Goal: Task Accomplishment & Management: Manage account settings

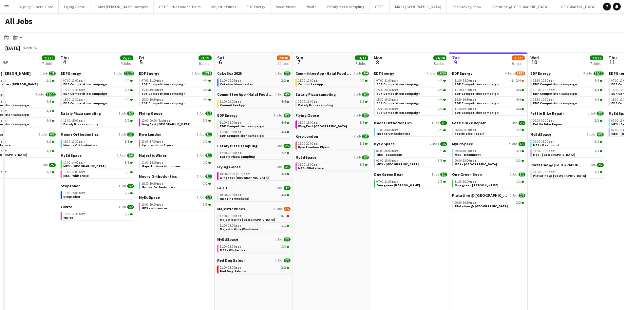
scroll to position [0, 175]
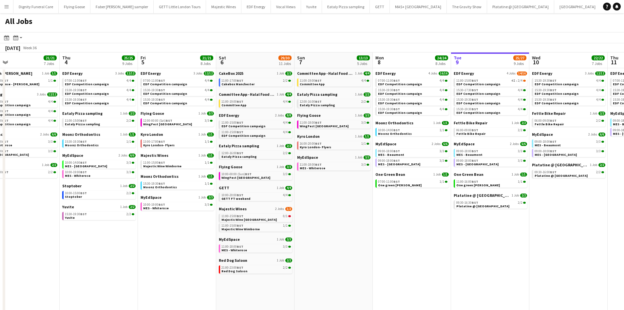
drag, startPoint x: 134, startPoint y: 152, endPoint x: 392, endPoint y: 140, distance: 258.2
click at [392, 140] on app-calendar-viewport "Mon 1 20/20 8 Jobs Tue 2 19/19 7 Jobs Wed 3 21/21 7 Jobs Thu 4 25/25 9 Jobs Fri…" at bounding box center [312, 277] width 624 height 451
click at [232, 207] on span "Majestic Wines" at bounding box center [233, 208] width 28 height 5
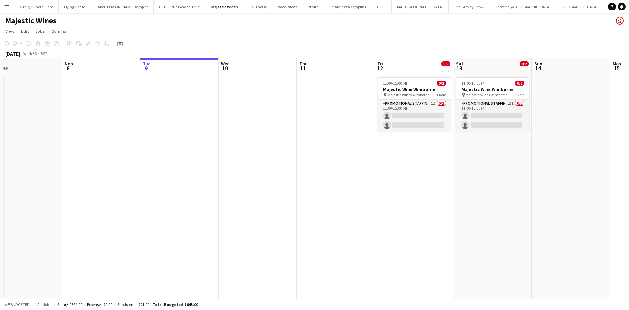
scroll to position [0, 162]
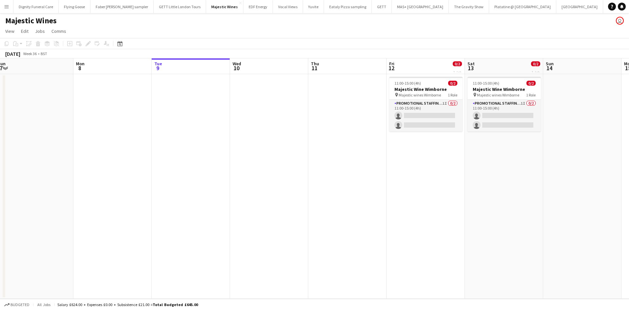
drag, startPoint x: 225, startPoint y: 153, endPoint x: 458, endPoint y: 152, distance: 233.3
click at [466, 152] on app-calendar-viewport "Fri 5 Sat 6 1/2 2 Jobs Sun 7 Mon 8 Tue 9 Wed 10 Thu 11 Fri 12 0/2 1 Job Sat 13 …" at bounding box center [314, 178] width 629 height 240
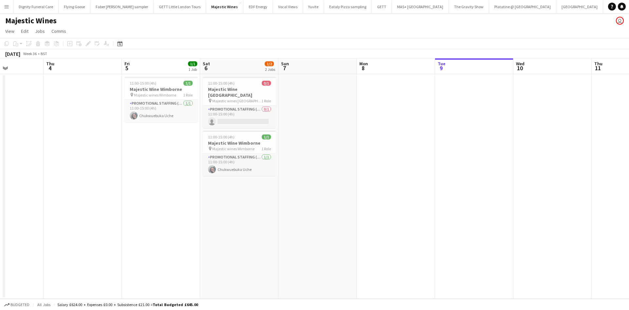
scroll to position [0, 191]
drag, startPoint x: 226, startPoint y: 187, endPoint x: 275, endPoint y: 184, distance: 49.0
click at [275, 184] on app-calendar-viewport "Mon 1 1/1 1 Job Tue 2 Wed 3 Thu 4 Fri 5 1/1 1 Job Sat 6 1/2 2 Jobs Sun 7 Mon 8 …" at bounding box center [314, 178] width 629 height 240
click at [231, 162] on app-card-role "Promotional Staffing (Flyering Staff) 1/1 11:00-15:00 (4h) Chukwuebuka Uche" at bounding box center [239, 164] width 73 height 22
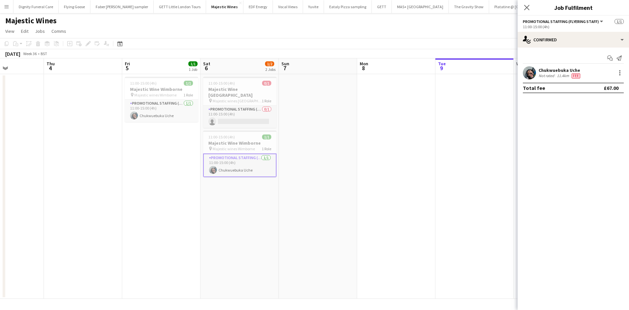
click at [559, 71] on div "Chukwuebuka Uche" at bounding box center [560, 70] width 43 height 6
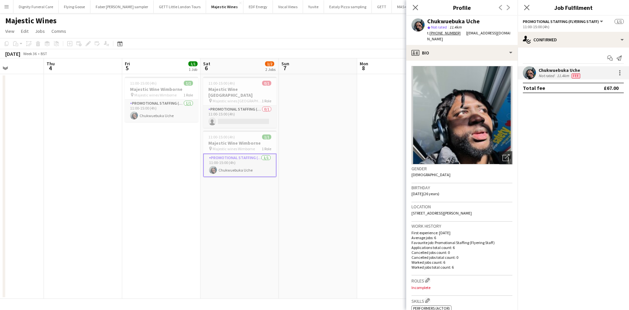
click at [239, 216] on app-date-cell "11:00-15:00 (4h) 0/1 Majestic Wine Christchurch pin Majestic wines Christchurch…" at bounding box center [240, 186] width 78 height 224
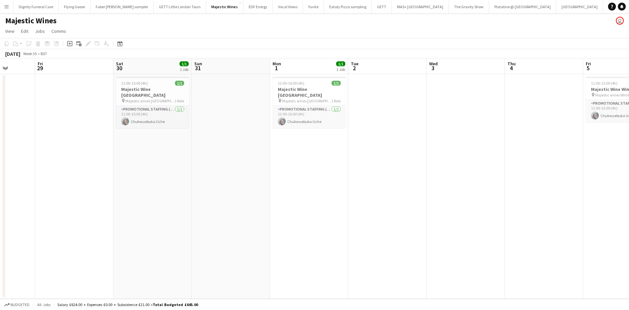
scroll to position [0, 203]
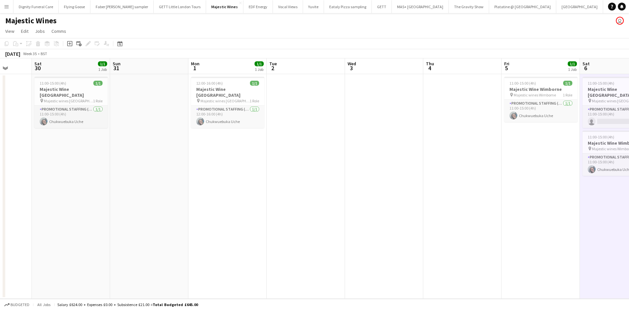
drag, startPoint x: 256, startPoint y: 189, endPoint x: 578, endPoint y: 173, distance: 322.2
click at [580, 173] on app-calendar-viewport "Wed 27 Thu 28 Fri 29 Sat 30 1/1 1 Job Sun 31 Mon 1 1/1 1 Job Tue 2 Wed 3 Thu 4 …" at bounding box center [314, 178] width 629 height 240
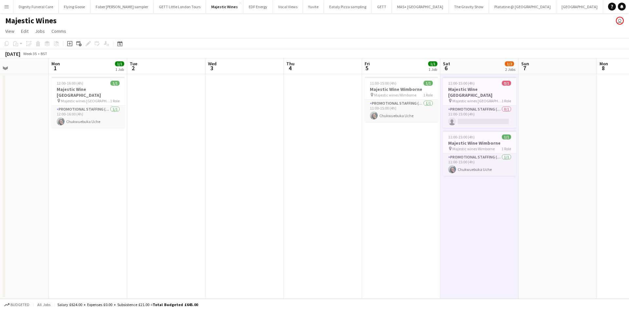
drag, startPoint x: 376, startPoint y: 188, endPoint x: 187, endPoint y: 185, distance: 189.1
click at [187, 185] on app-calendar-viewport "Fri 29 Sat 30 1/1 1 Job Sun 31 Mon 1 1/1 1 Job Tue 2 Wed 3 Thu 4 Fri 5 1/1 1 Jo…" at bounding box center [314, 178] width 629 height 240
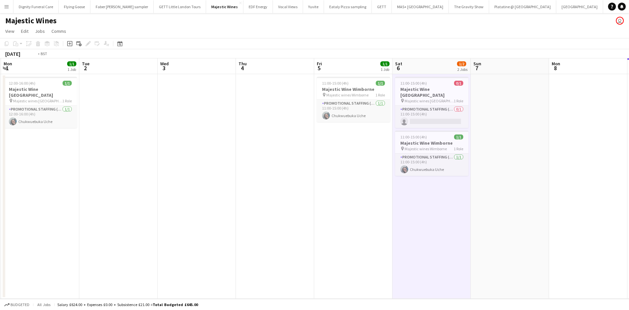
drag, startPoint x: 440, startPoint y: 203, endPoint x: 151, endPoint y: 186, distance: 290.2
click at [151, 186] on app-calendar-viewport "Fri 29 Sat 30 1/1 1 Job Sun 31 Mon 1 1/1 1 Job Tue 2 Wed 3 Thu 4 Fri 5 1/1 1 Jo…" at bounding box center [314, 178] width 629 height 240
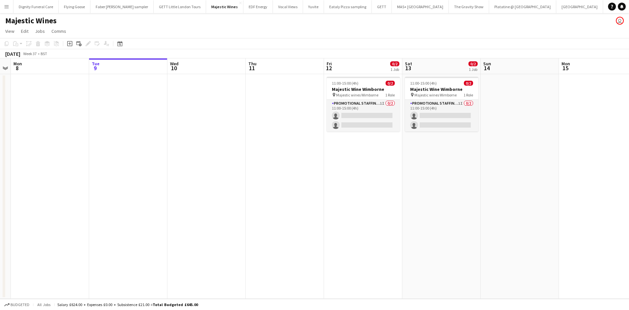
drag, startPoint x: 404, startPoint y: 202, endPoint x: 95, endPoint y: 188, distance: 309.3
click at [95, 188] on app-calendar-viewport "Fri 5 1/1 1 Job Sat 6 1/2 2 Jobs Sun 7 Mon 8 Tue 9 Wed 10 Thu 11 Fri 12 0/2 1 J…" at bounding box center [314, 178] width 629 height 240
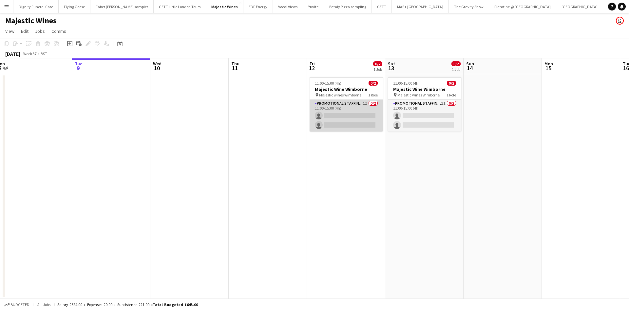
click at [363, 117] on app-card-role "Promotional Staffing (Flyering Staff) 1I 0/2 11:00-15:00 (4h) single-neutral-ac…" at bounding box center [346, 116] width 73 height 32
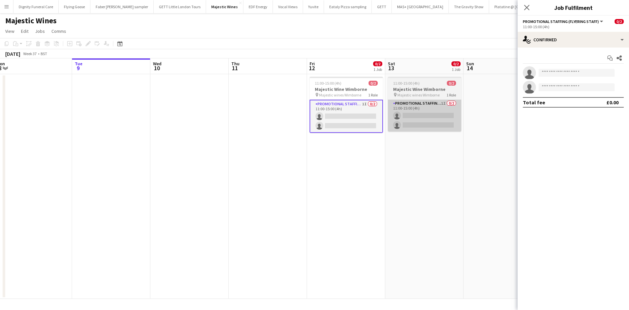
scroll to position [0, 241]
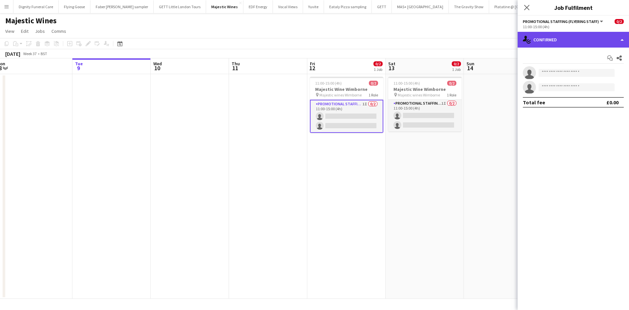
click at [556, 35] on div "single-neutral-actions-check-2 Confirmed" at bounding box center [573, 40] width 111 height 16
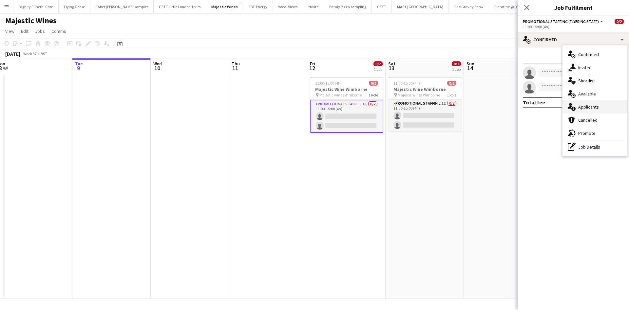
click at [582, 105] on span "Applicants" at bounding box center [588, 107] width 21 height 6
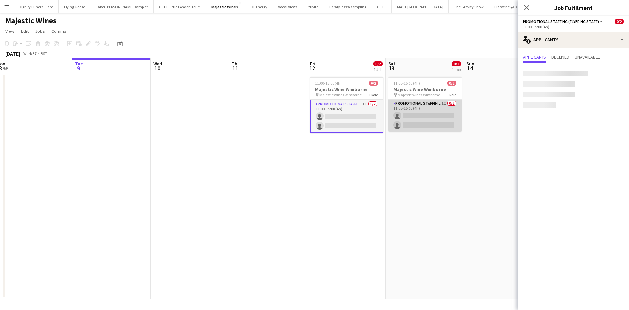
click at [442, 120] on app-card-role "Promotional Staffing (Flyering Staff) 1I 0/2 11:00-15:00 (4h) single-neutral-ac…" at bounding box center [424, 116] width 73 height 32
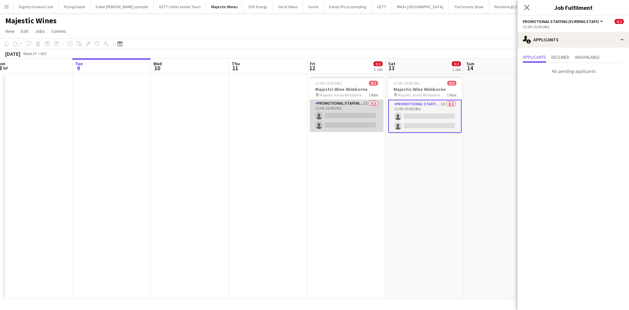
click at [361, 120] on app-card-role "Promotional Staffing (Flyering Staff) 1I 0/2 11:00-15:00 (4h) single-neutral-ac…" at bounding box center [346, 116] width 73 height 32
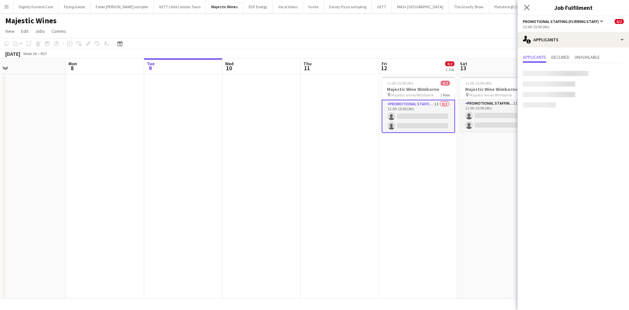
drag, startPoint x: 249, startPoint y: 177, endPoint x: 304, endPoint y: 148, distance: 62.2
click at [357, 165] on app-calendar-viewport "Fri 5 1/1 1 Job Sat 6 1/2 2 Jobs Sun 7 Mon 8 Tue 9 Wed 10 Thu 11 Fri 12 0/2 1 J…" at bounding box center [314, 178] width 629 height 240
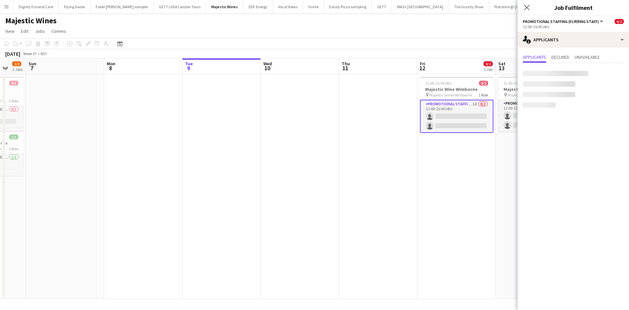
scroll to position [0, 209]
